Goal: Transaction & Acquisition: Purchase product/service

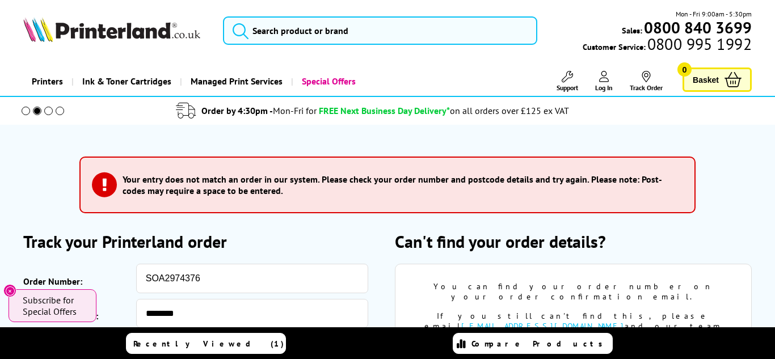
click at [35, 109] on span at bounding box center [37, 111] width 9 height 9
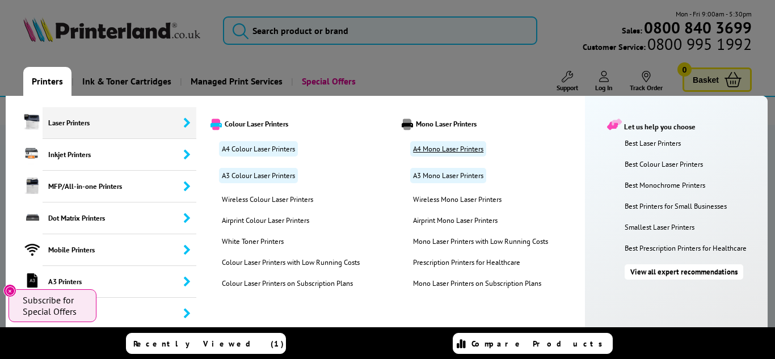
click at [451, 149] on link "A4 Mono Laser Printers" at bounding box center [448, 148] width 76 height 15
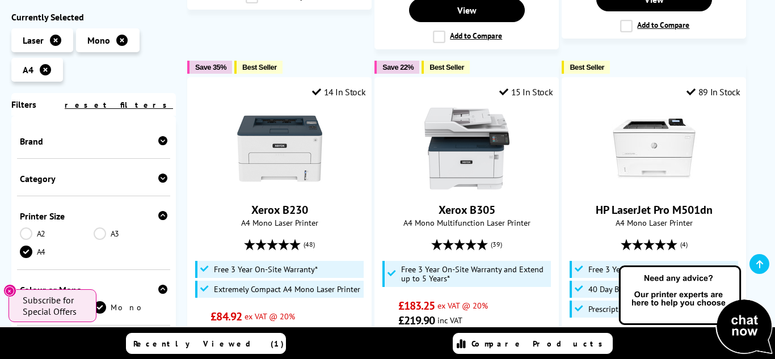
scroll to position [1044, 0]
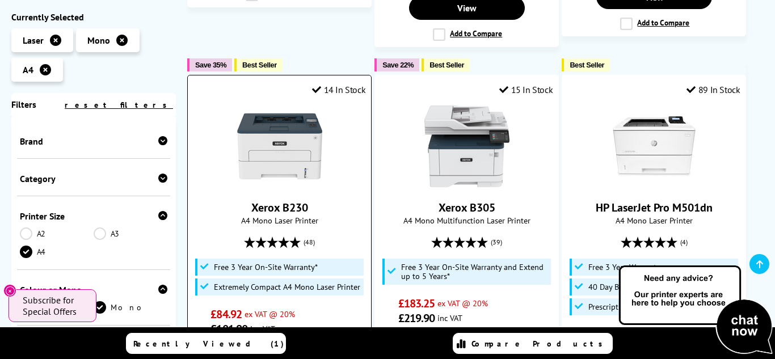
click at [289, 178] on div "Xerox B230 A4 Mono Laser Printer (48) Free 3 Year On-Site Warranty* £84.92" at bounding box center [279, 220] width 172 height 233
click at [260, 111] on img at bounding box center [279, 146] width 85 height 85
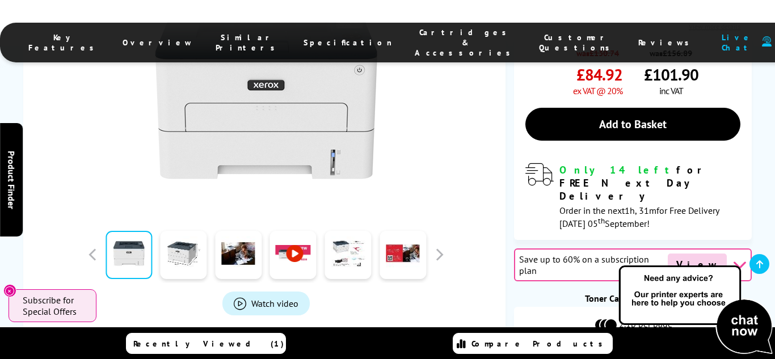
scroll to position [428, 0]
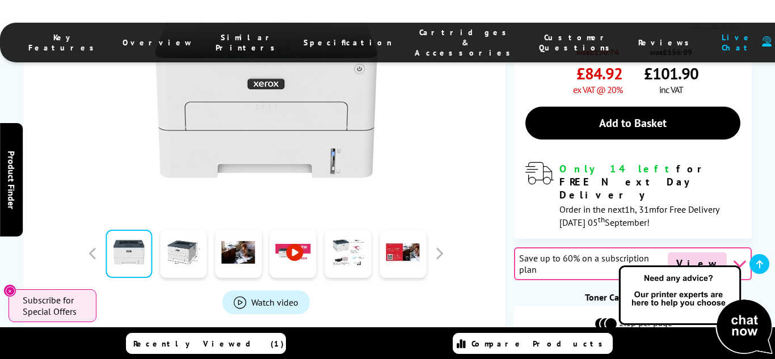
click at [734, 256] on icon at bounding box center [739, 263] width 14 height 14
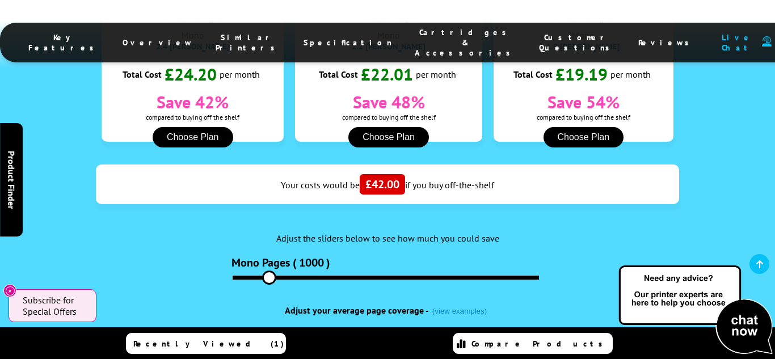
scroll to position [1269, 0]
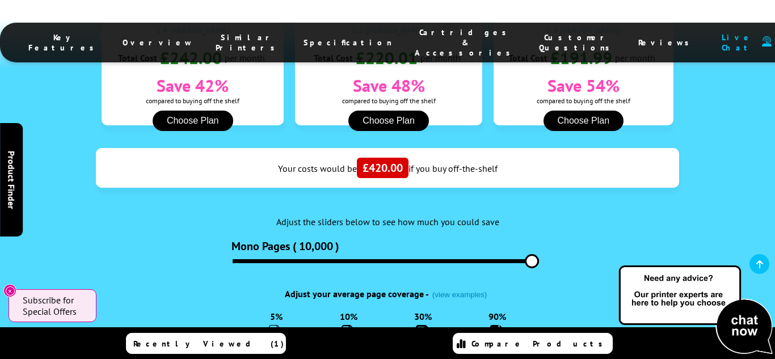
drag, startPoint x: 264, startPoint y: 149, endPoint x: 550, endPoint y: 173, distance: 287.0
type input "10000"
click at [539, 259] on input "range" at bounding box center [386, 261] width 306 height 4
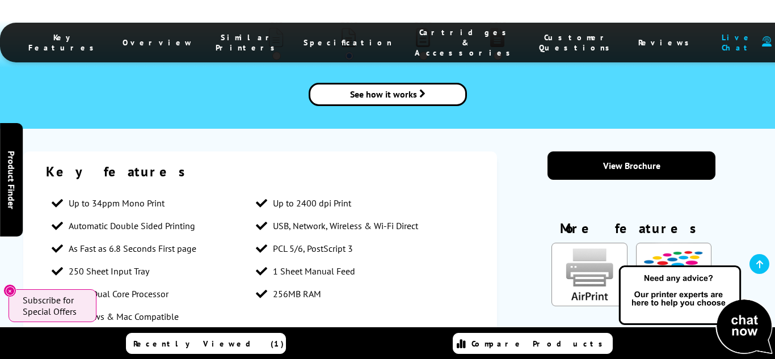
scroll to position [1568, 0]
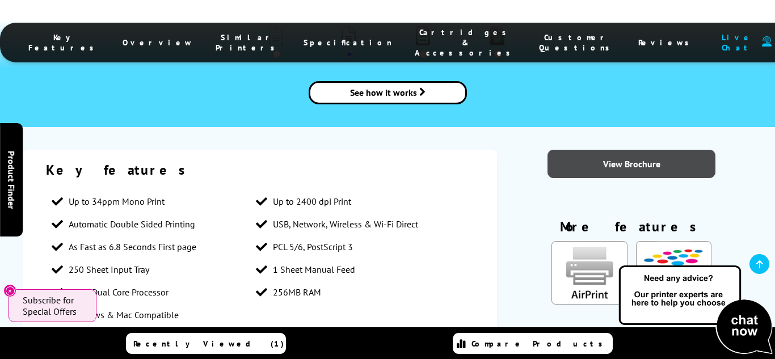
click at [554, 150] on link "View Brochure" at bounding box center [631, 164] width 168 height 28
